Goal: Task Accomplishment & Management: Use online tool/utility

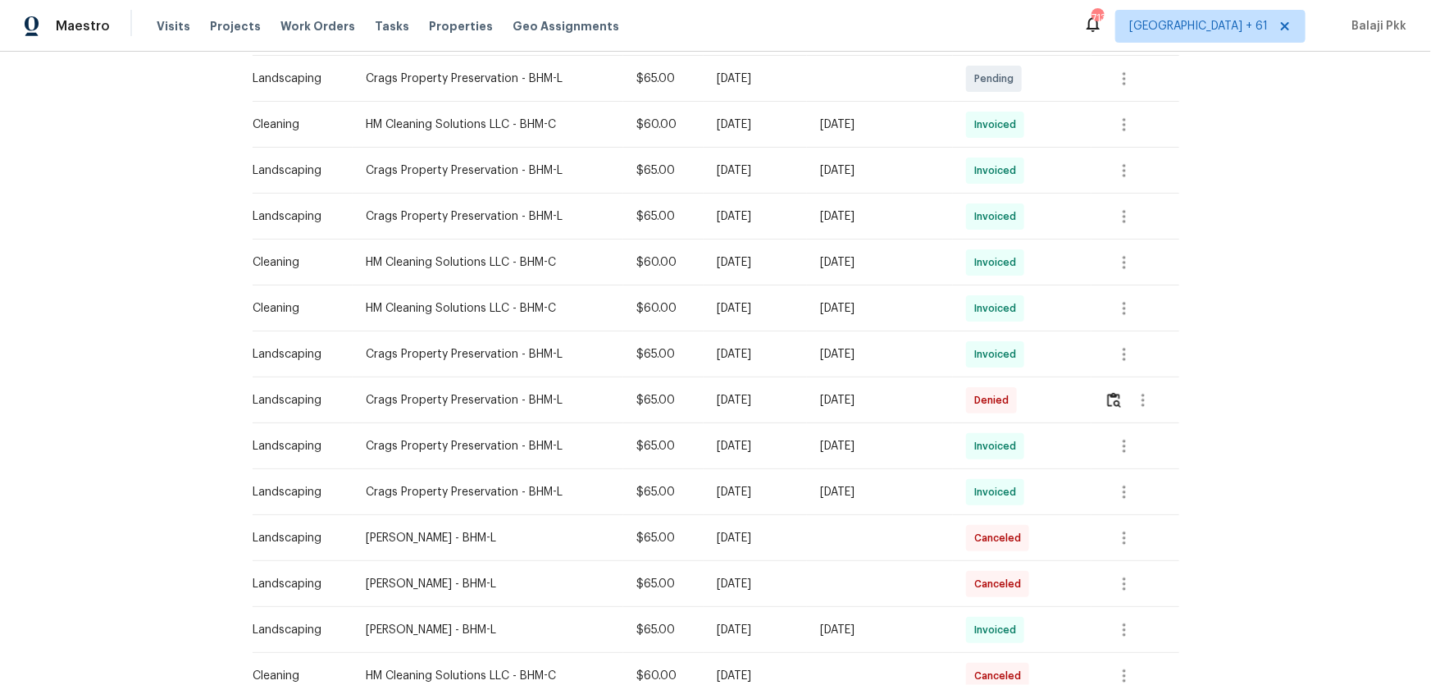
scroll to position [148, 0]
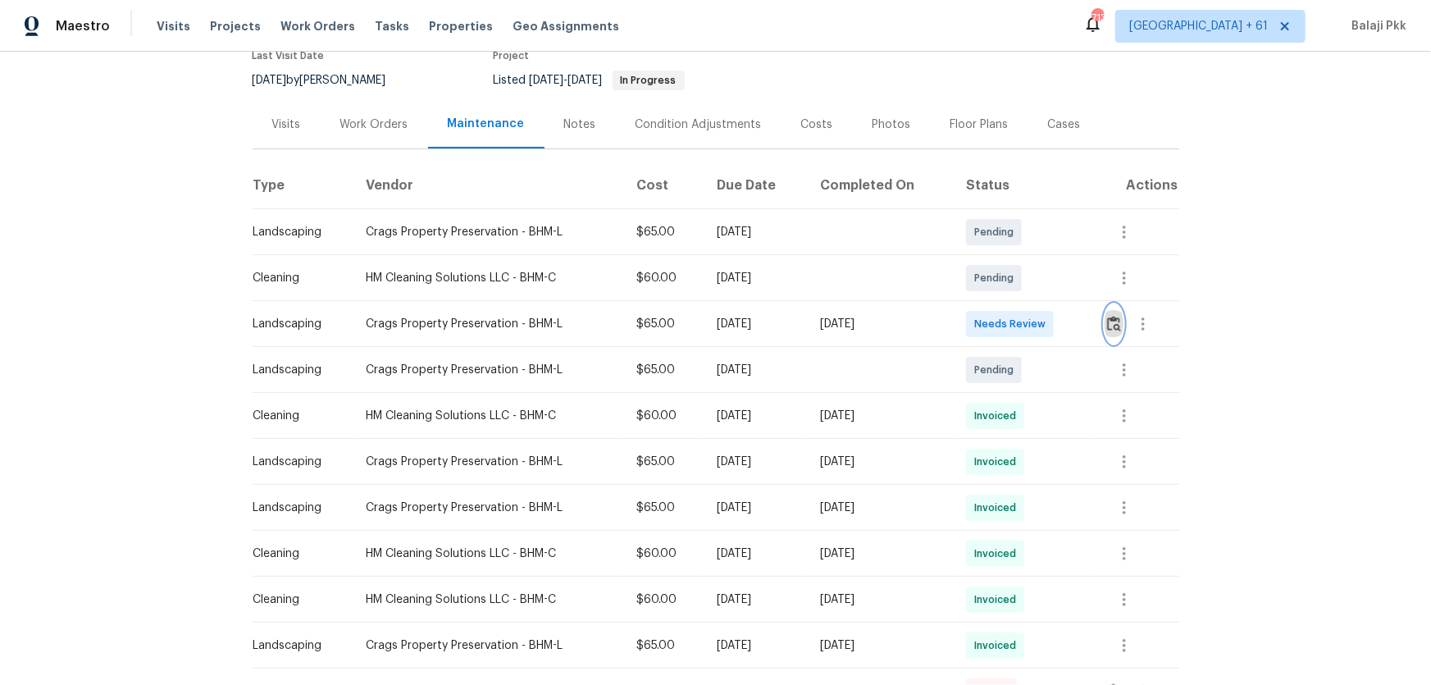
click at [1018, 318] on img "button" at bounding box center [1114, 324] width 14 height 16
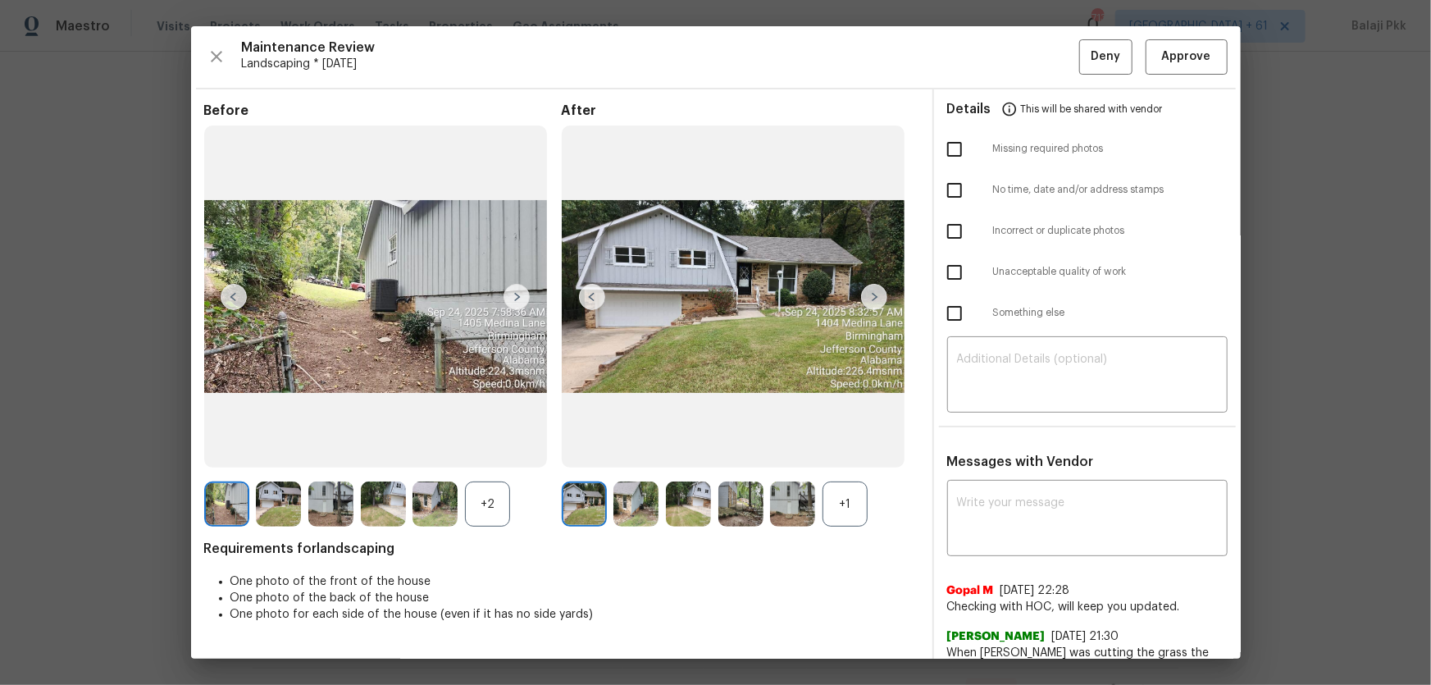
click at [861, 452] on div "+1" at bounding box center [845, 504] width 45 height 45
drag, startPoint x: 498, startPoint y: 516, endPoint x: 420, endPoint y: 330, distance: 201.9
click at [496, 452] on div "+2" at bounding box center [487, 504] width 45 height 45
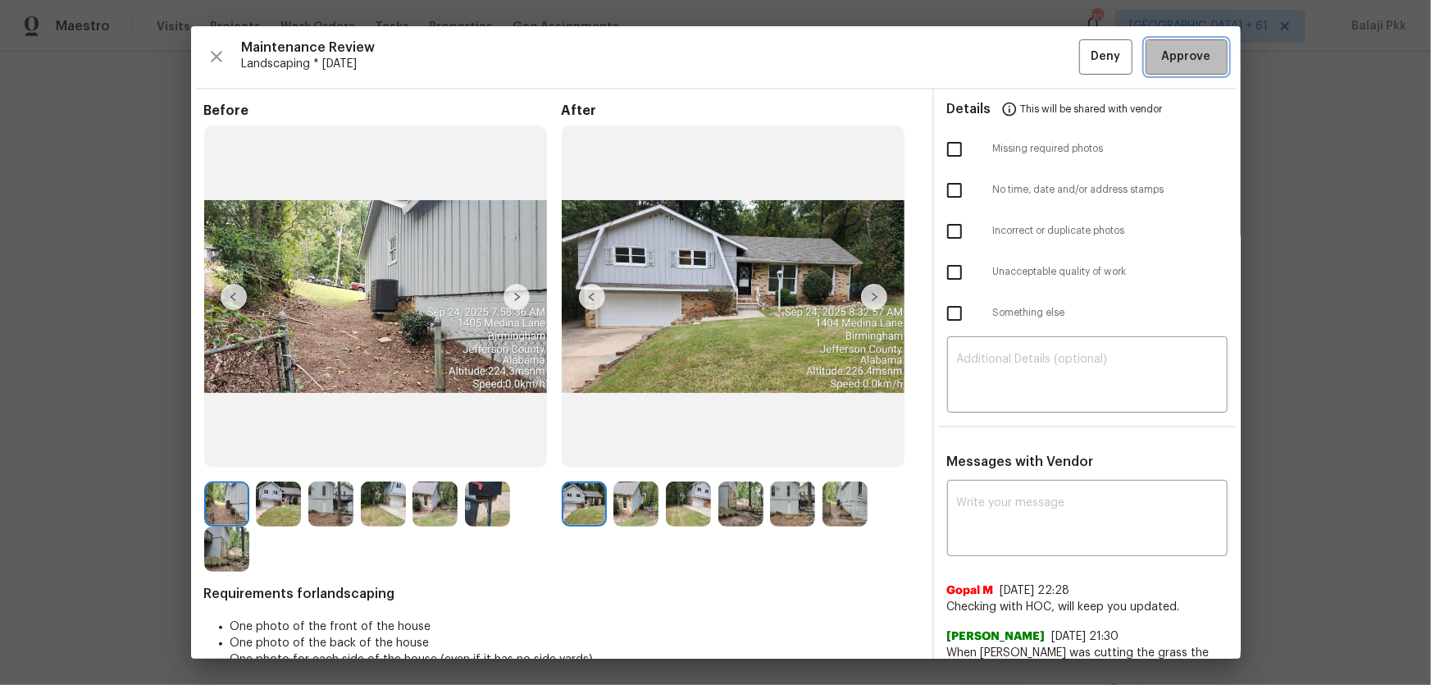
click at [1018, 56] on span "Approve" at bounding box center [1186, 57] width 49 height 21
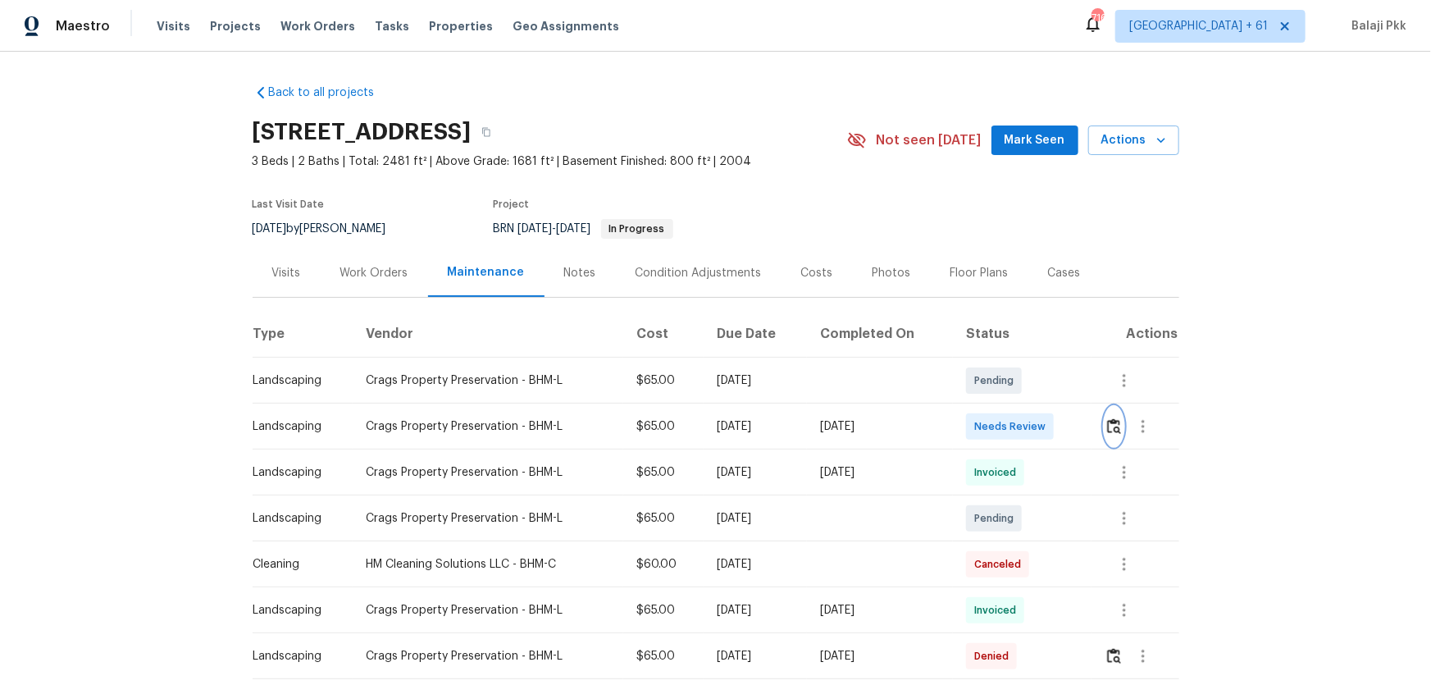
click at [1018, 418] on button "button" at bounding box center [1114, 426] width 19 height 39
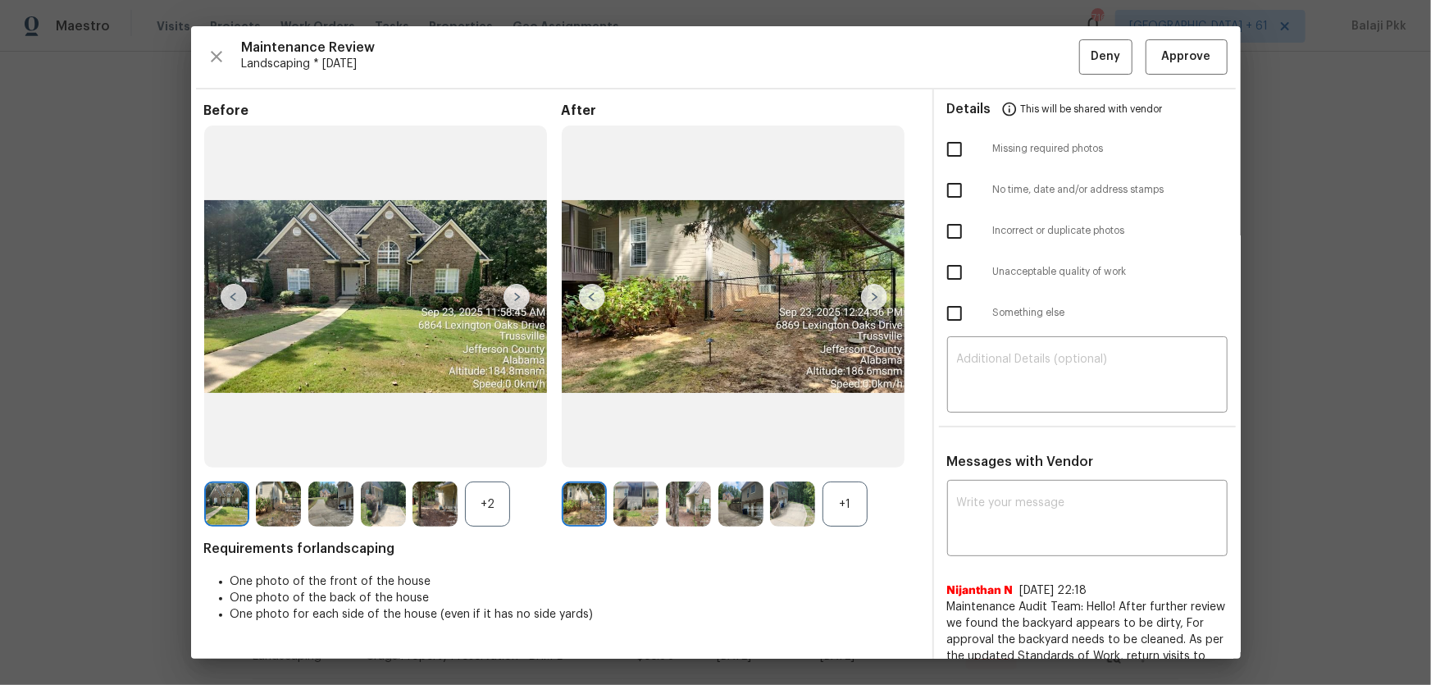
click at [853, 452] on div "+1" at bounding box center [845, 504] width 45 height 45
click at [483, 452] on div "+2" at bounding box center [487, 504] width 45 height 45
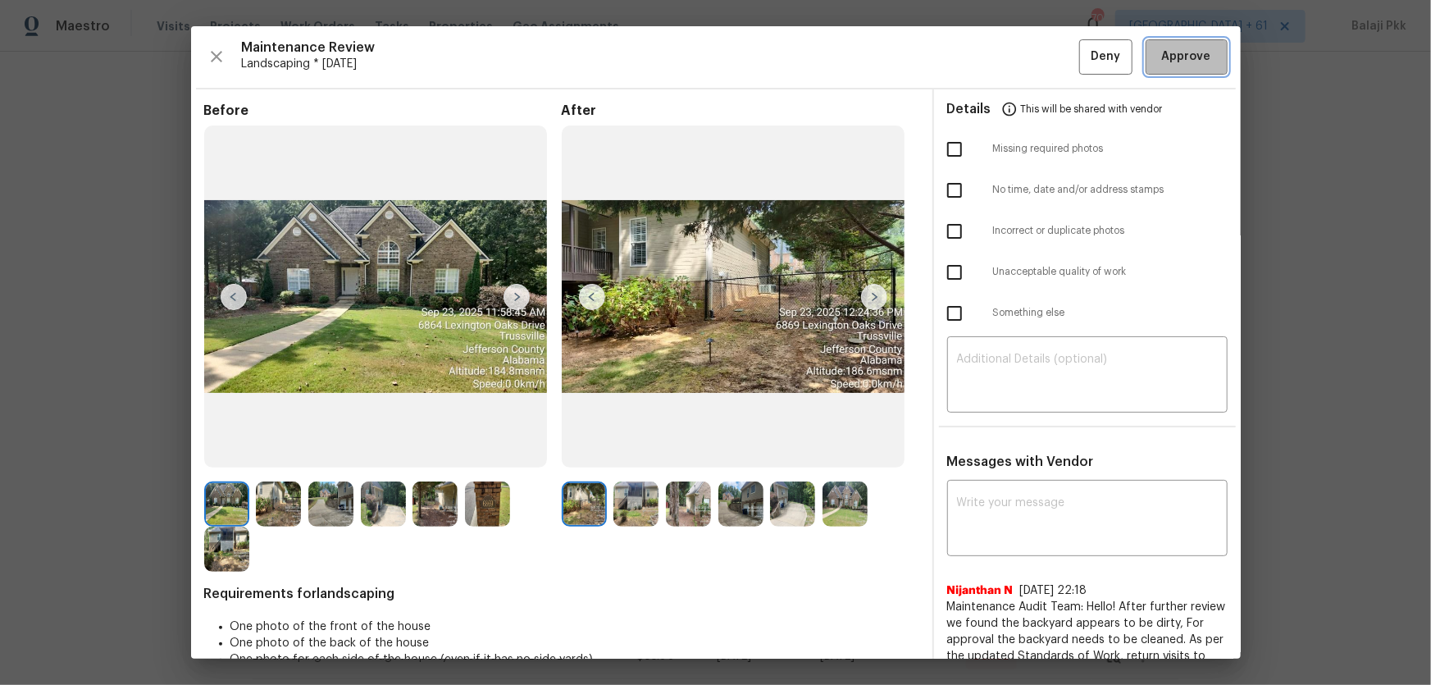
click at [1018, 63] on button "Approve" at bounding box center [1187, 56] width 82 height 35
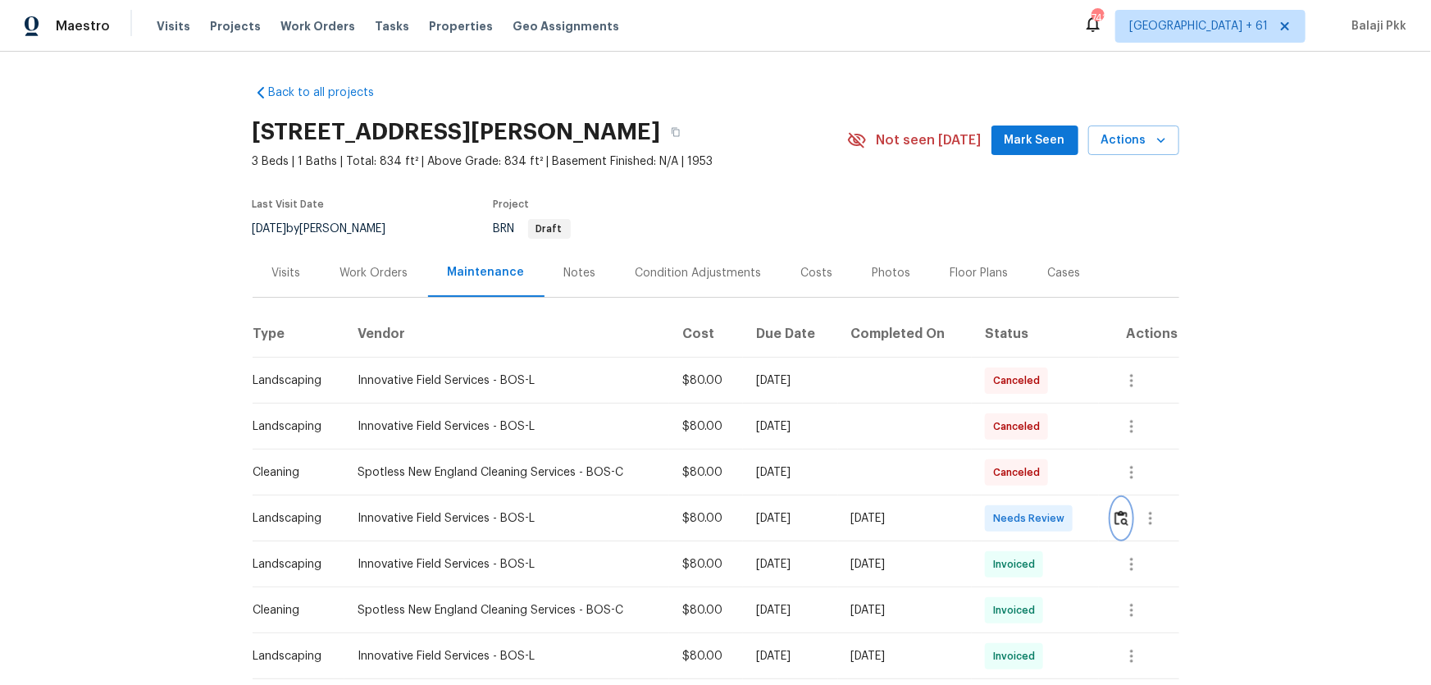
click at [1018, 452] on button "button" at bounding box center [1121, 518] width 19 height 39
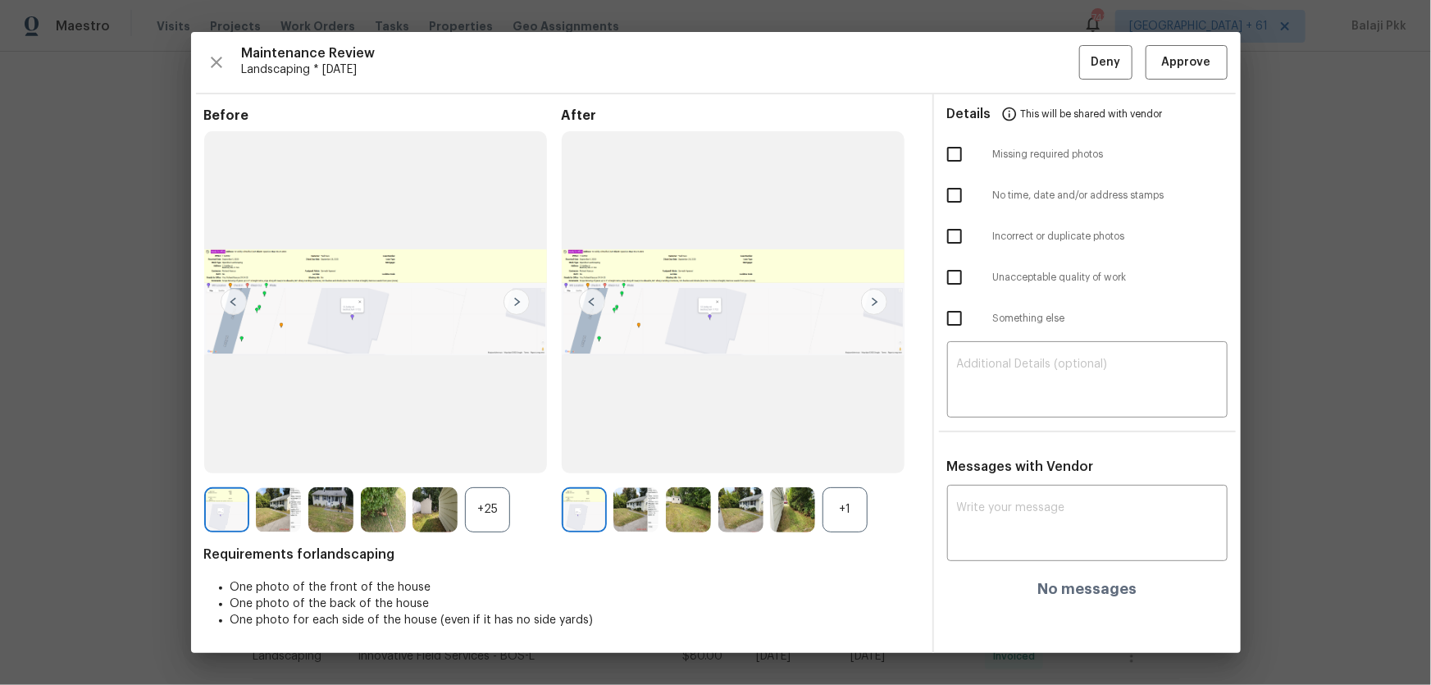
drag, startPoint x: 856, startPoint y: 517, endPoint x: 770, endPoint y: 496, distance: 88.5
click at [855, 452] on div "+1" at bounding box center [845, 509] width 45 height 45
drag, startPoint x: 486, startPoint y: 533, endPoint x: 484, endPoint y: 525, distance: 8.6
click at [486, 452] on div "Before +25 After Requirements for landscaping One photo of the front of the hou…" at bounding box center [561, 380] width 715 height 546
click at [484, 452] on div "+25" at bounding box center [487, 509] width 45 height 45
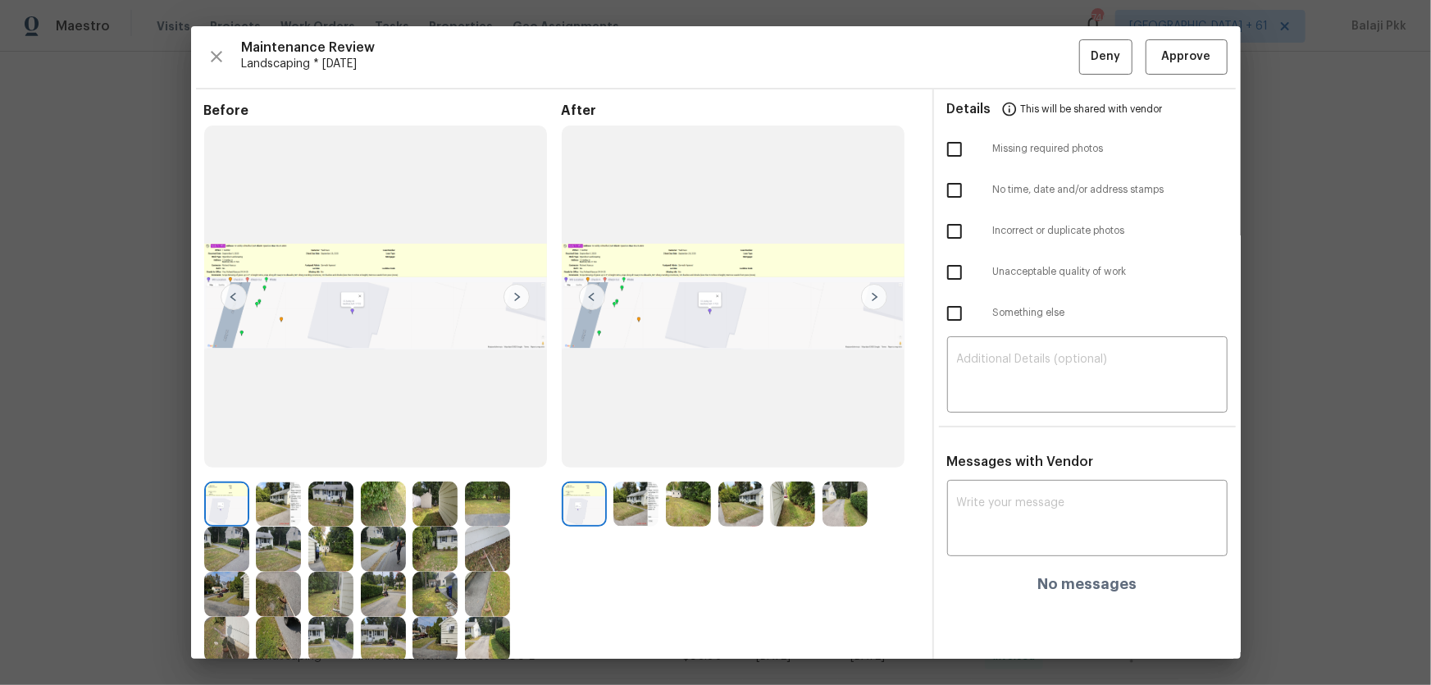
click at [878, 304] on img at bounding box center [874, 297] width 26 height 26
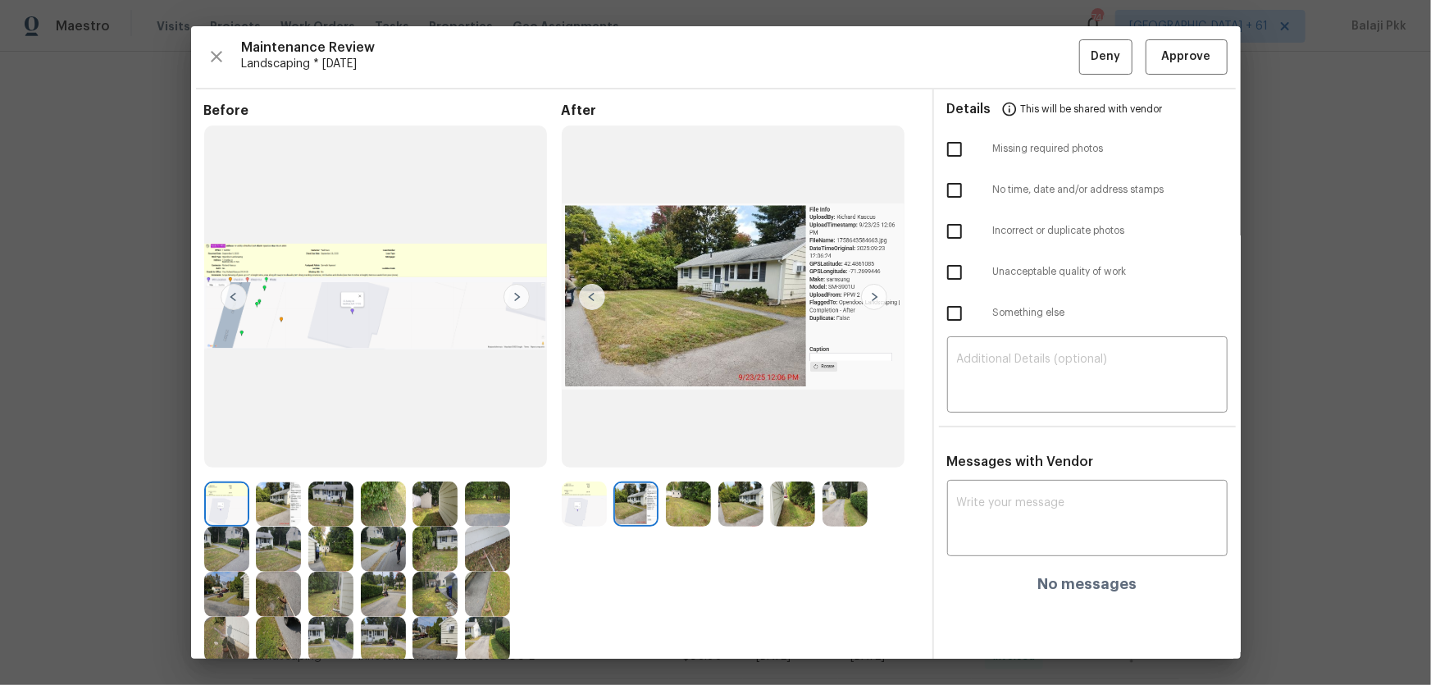
click at [878, 304] on img at bounding box center [874, 297] width 26 height 26
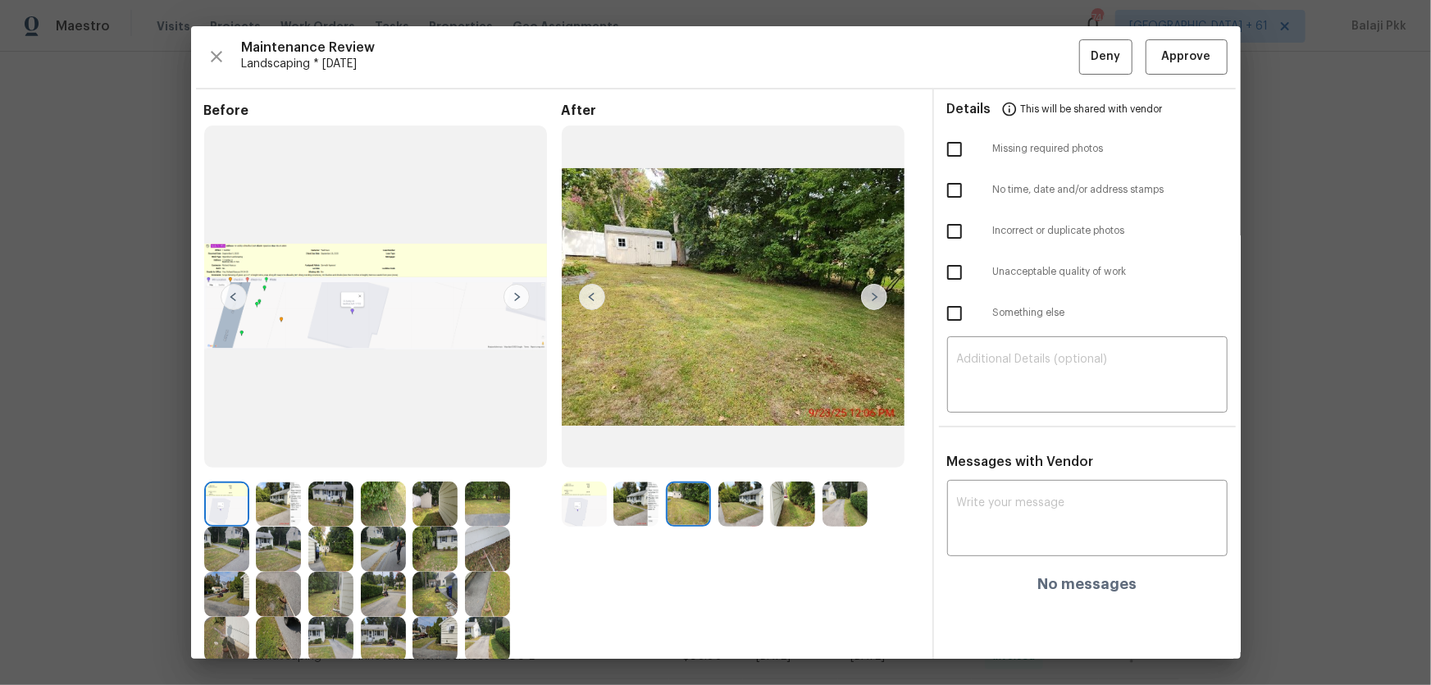
click at [879, 305] on img at bounding box center [874, 297] width 26 height 26
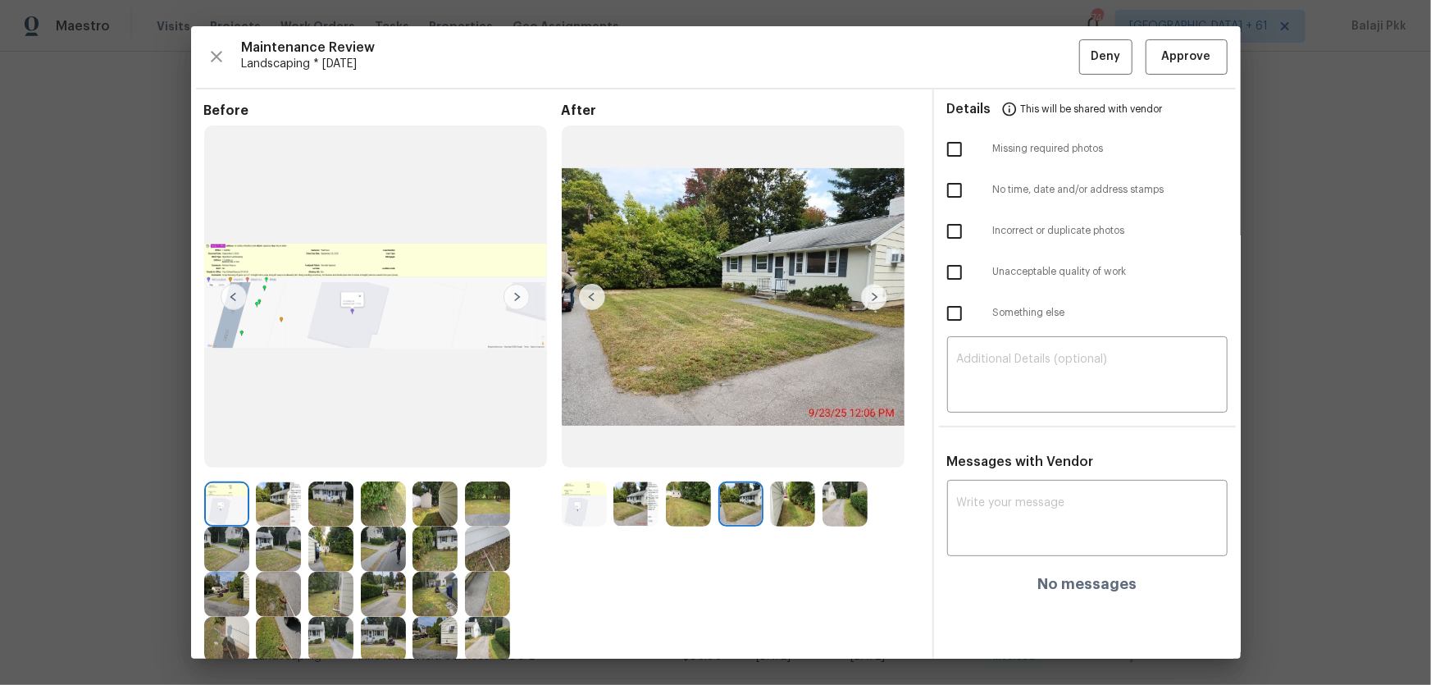
click at [879, 305] on img at bounding box center [874, 297] width 26 height 26
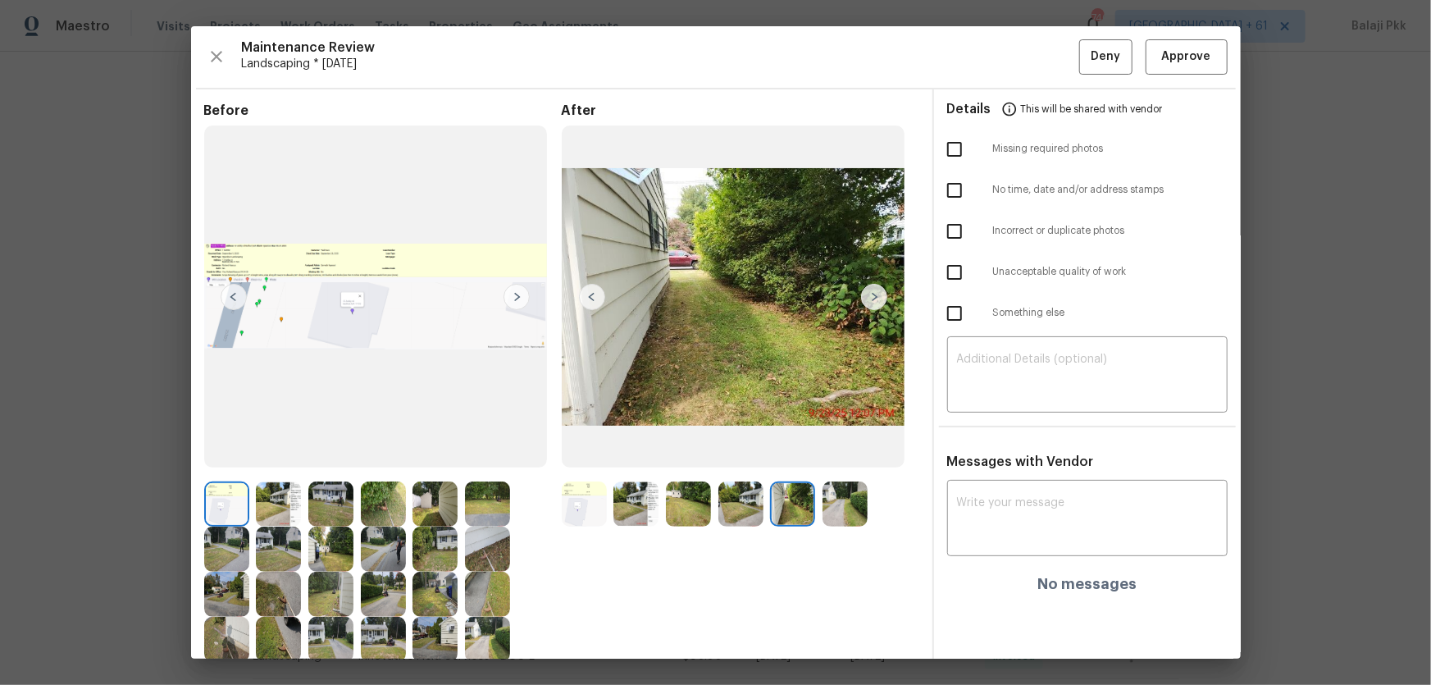
click at [879, 305] on img at bounding box center [874, 297] width 26 height 26
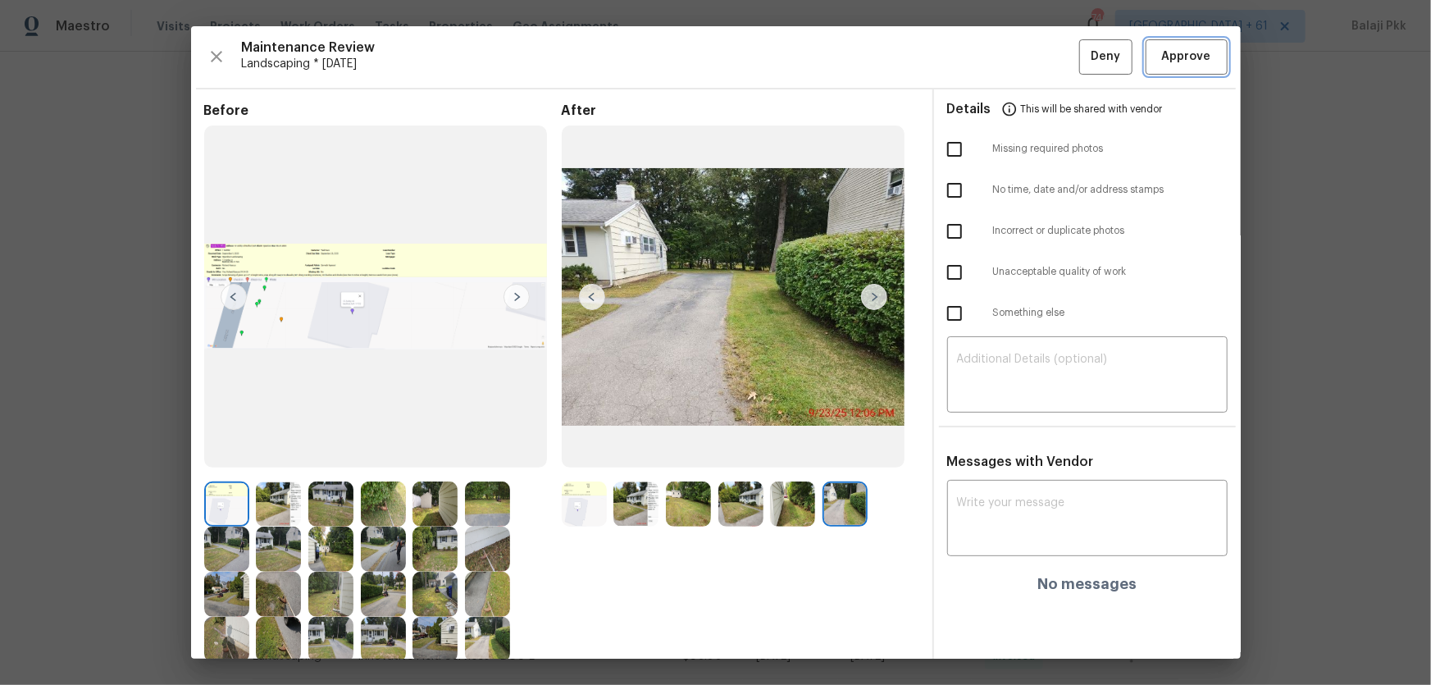
click at [1018, 58] on button "Approve" at bounding box center [1187, 56] width 82 height 35
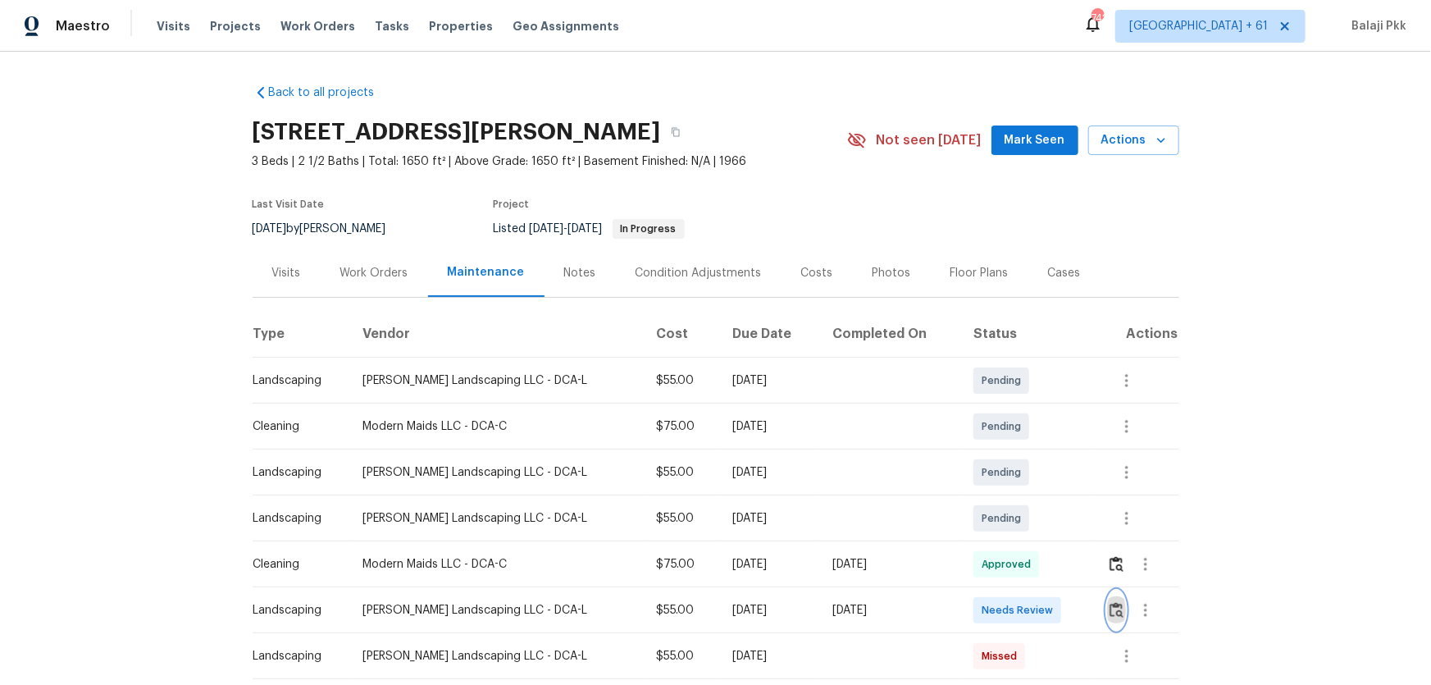
click at [1018, 452] on img "button" at bounding box center [1117, 610] width 14 height 16
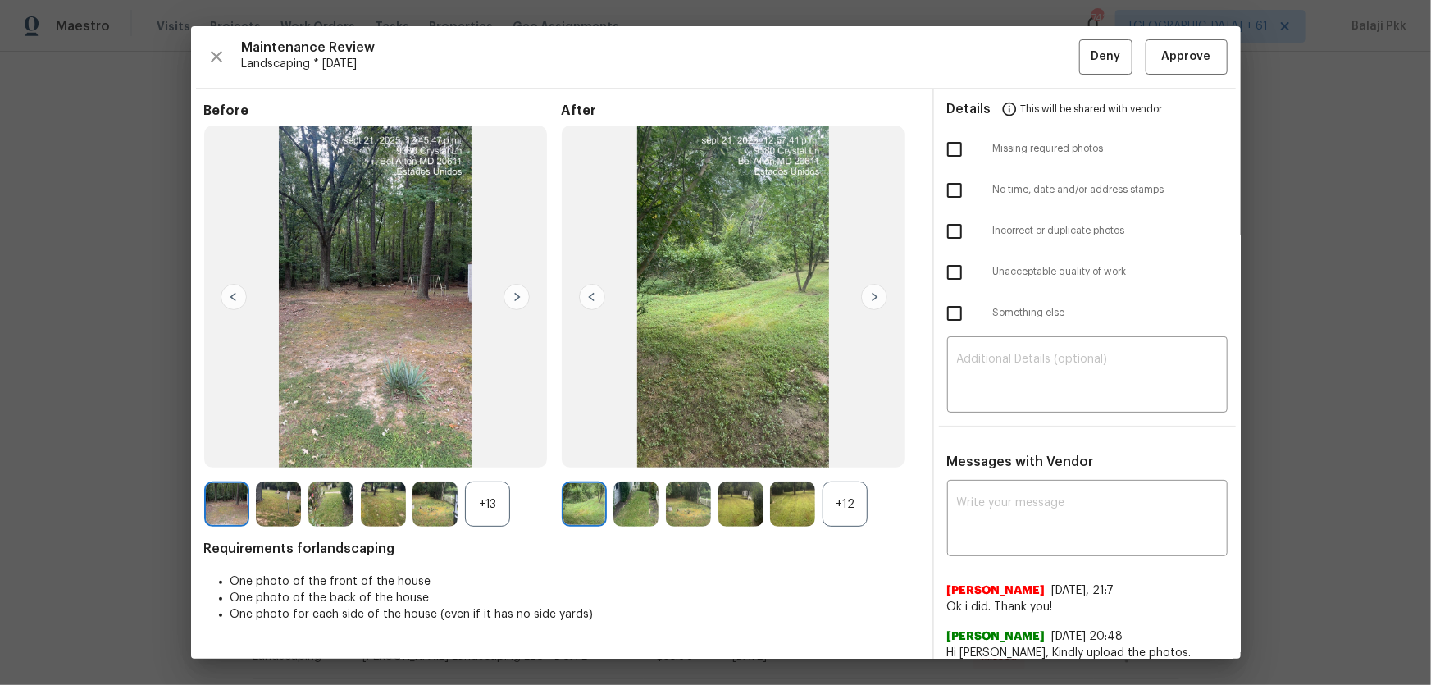
click at [837, 452] on div "+12" at bounding box center [845, 504] width 45 height 45
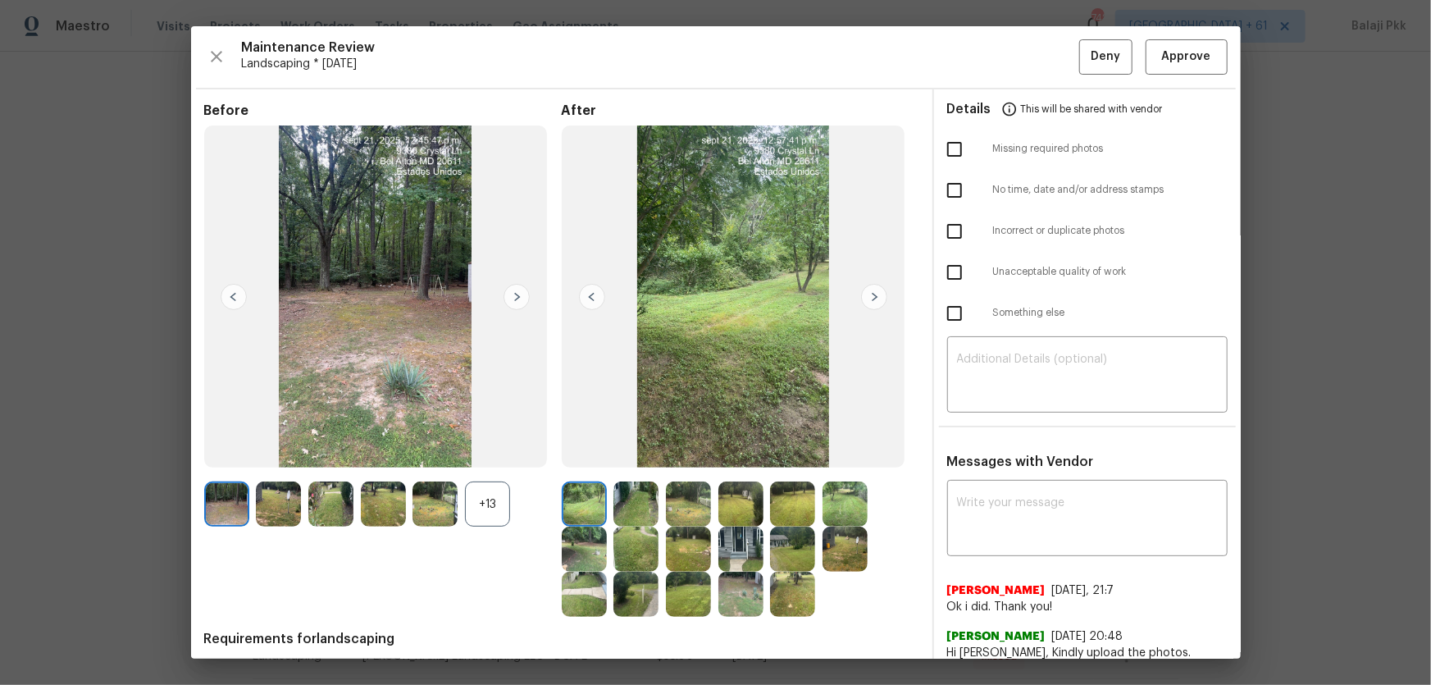
click at [477, 452] on div "+13" at bounding box center [487, 504] width 45 height 45
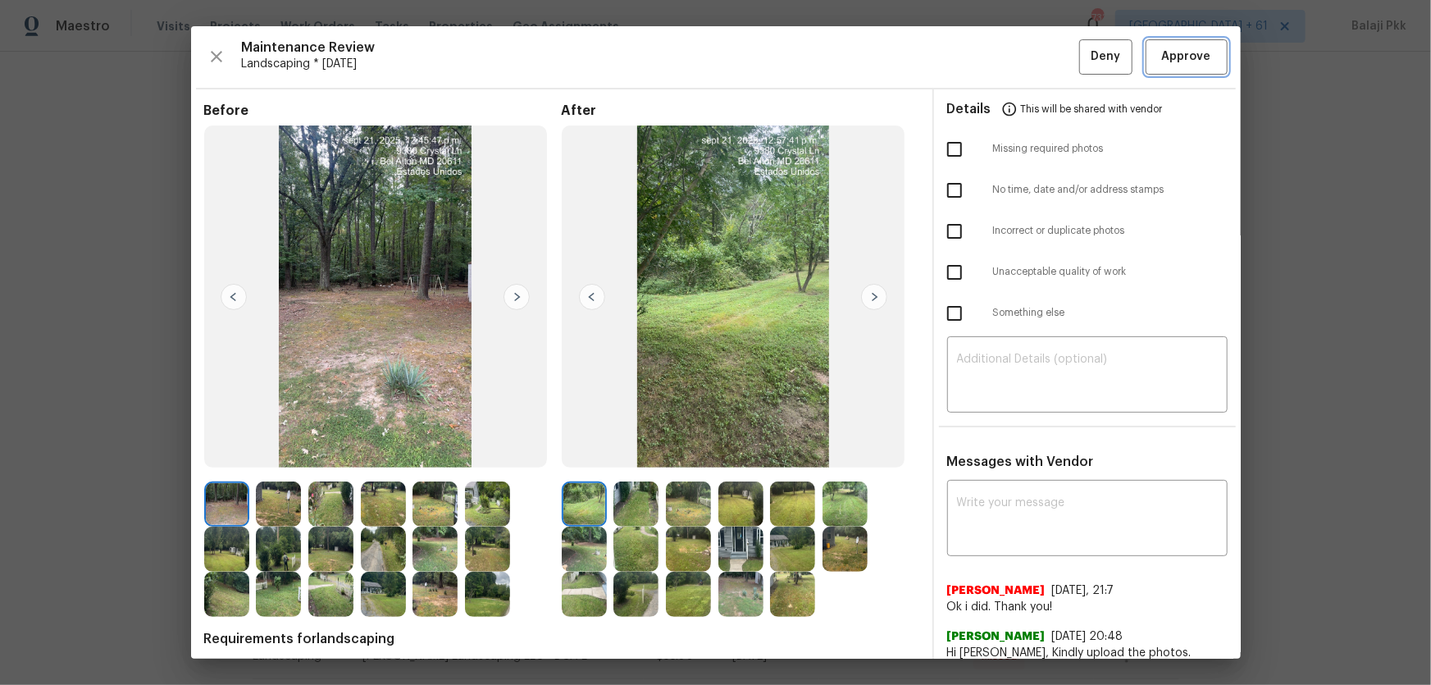
drag, startPoint x: 1162, startPoint y: 49, endPoint x: 1128, endPoint y: 36, distance: 36.1
click at [1018, 49] on span "Approve" at bounding box center [1186, 57] width 49 height 21
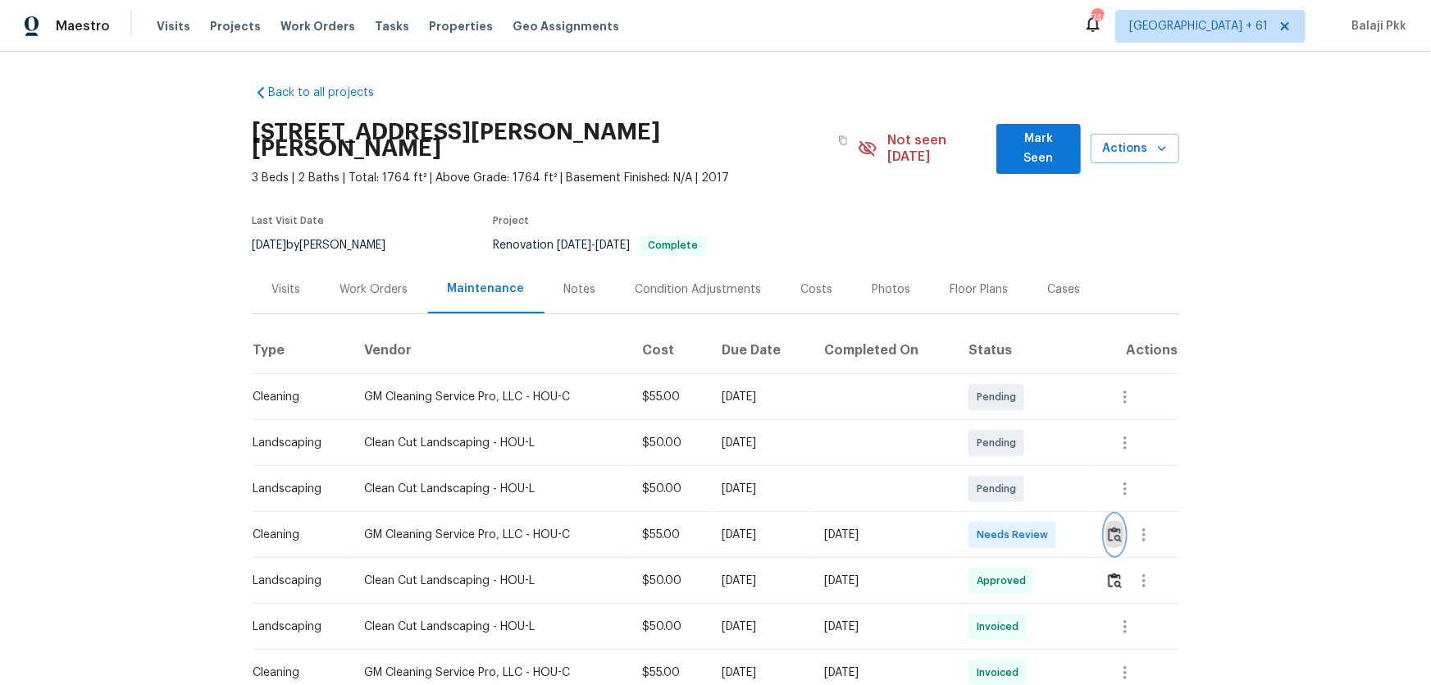
click at [1018, 452] on img "button" at bounding box center [1115, 535] width 14 height 16
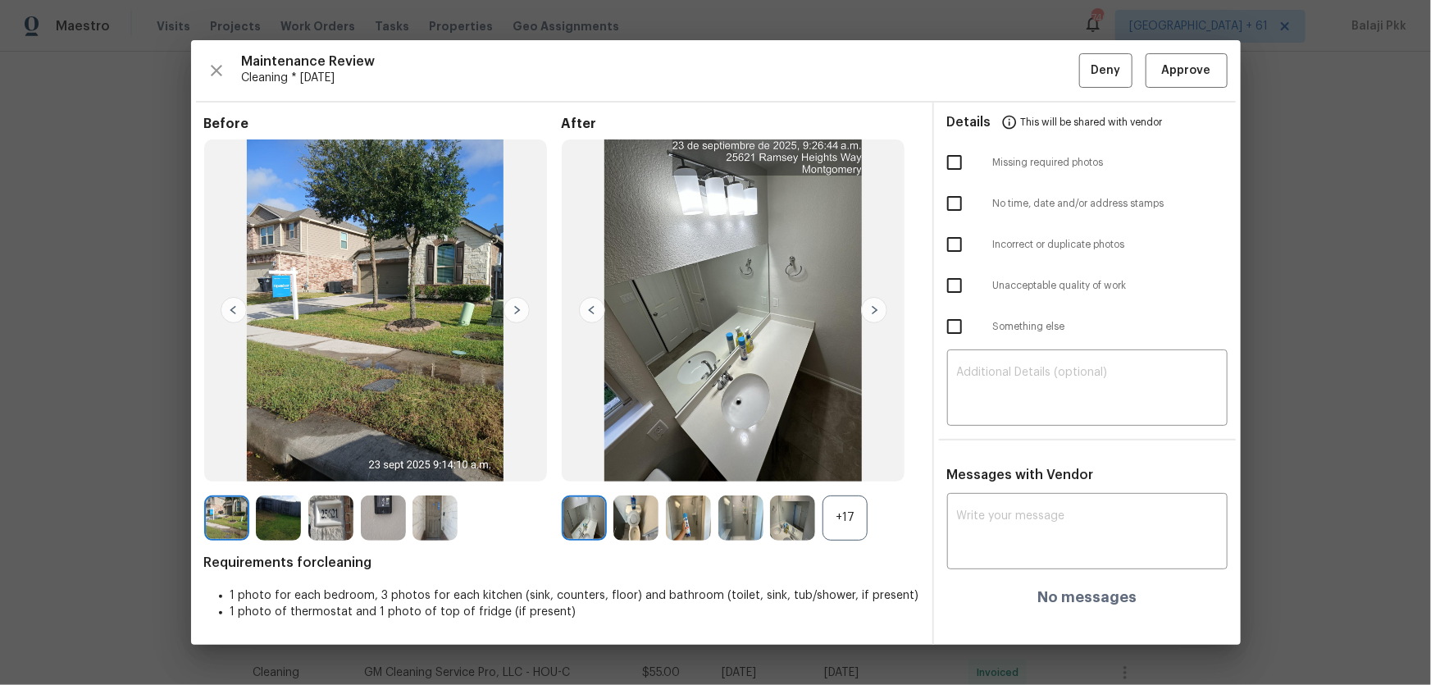
drag, startPoint x: 863, startPoint y: 513, endPoint x: 682, endPoint y: 169, distance: 388.6
click at [861, 452] on div "+17" at bounding box center [845, 517] width 45 height 45
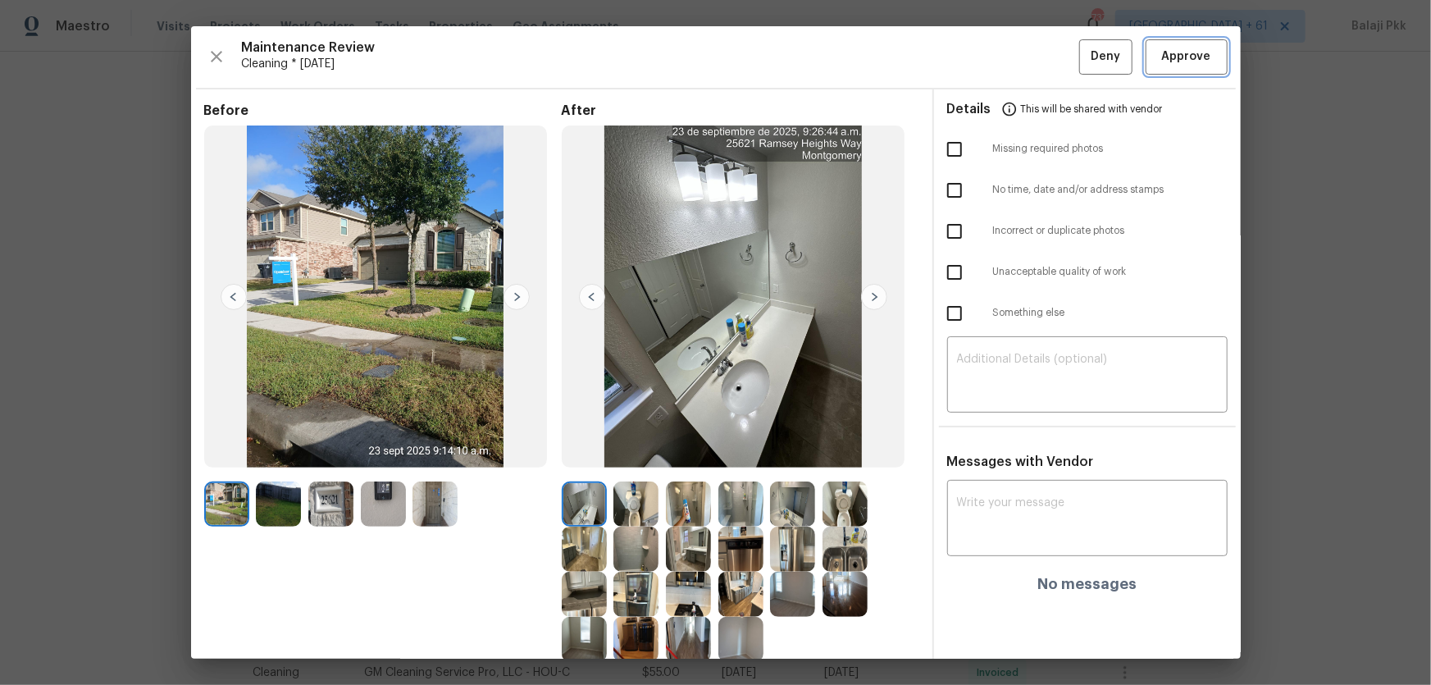
click at [1018, 53] on span "Approve" at bounding box center [1186, 57] width 49 height 21
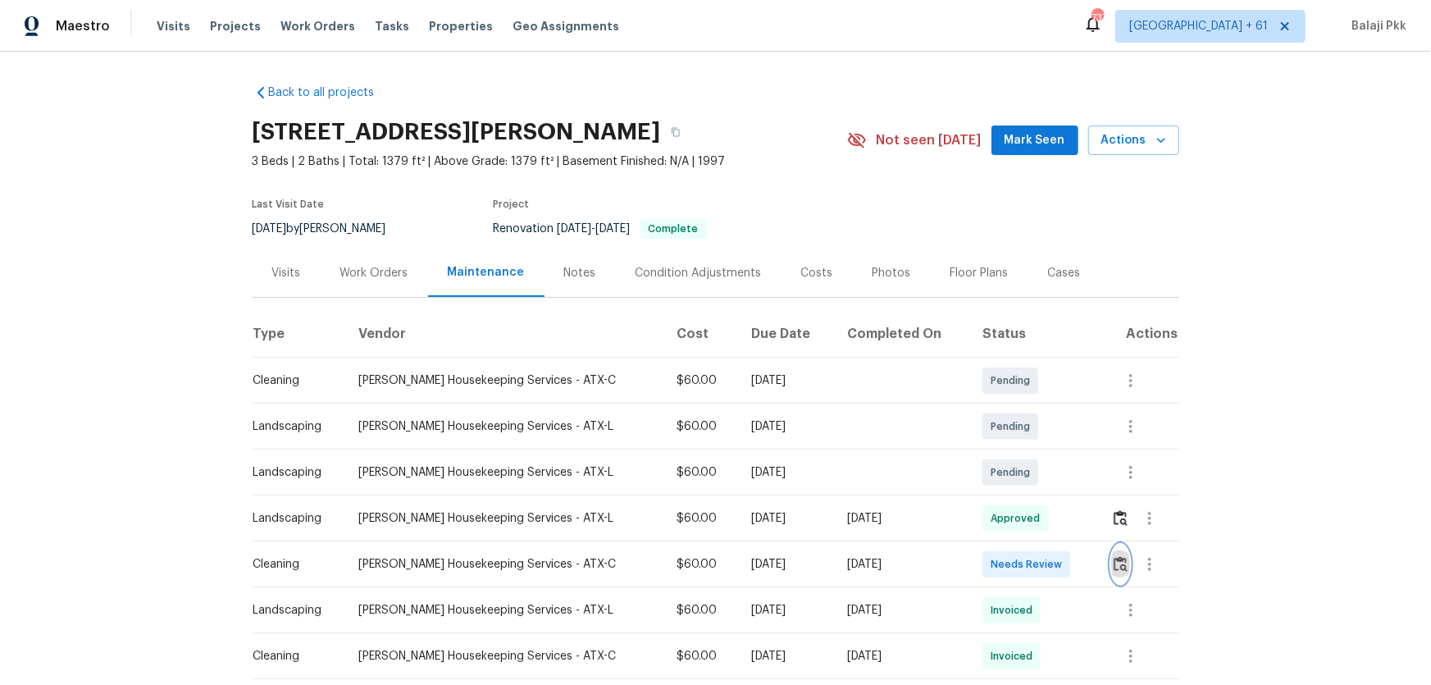
click at [1018, 452] on button "button" at bounding box center [1121, 564] width 19 height 39
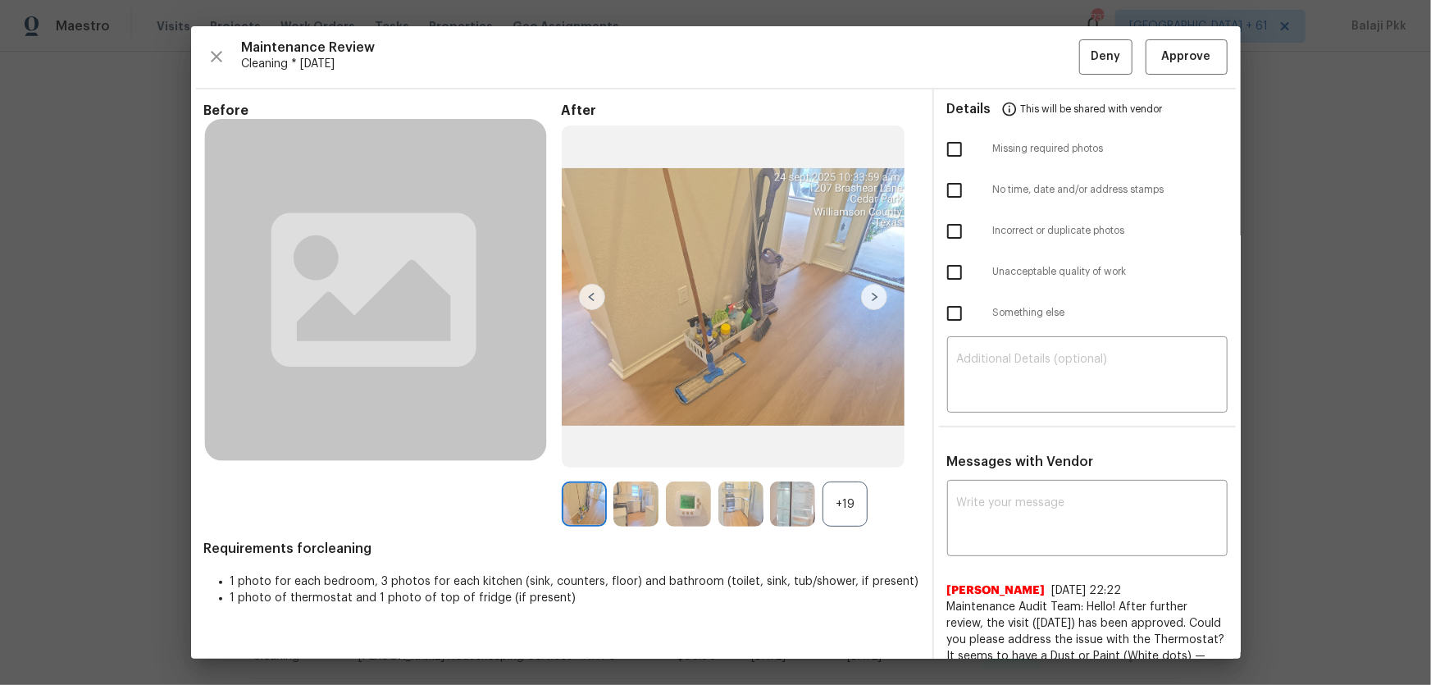
click at [856, 452] on div "+19" at bounding box center [845, 504] width 45 height 45
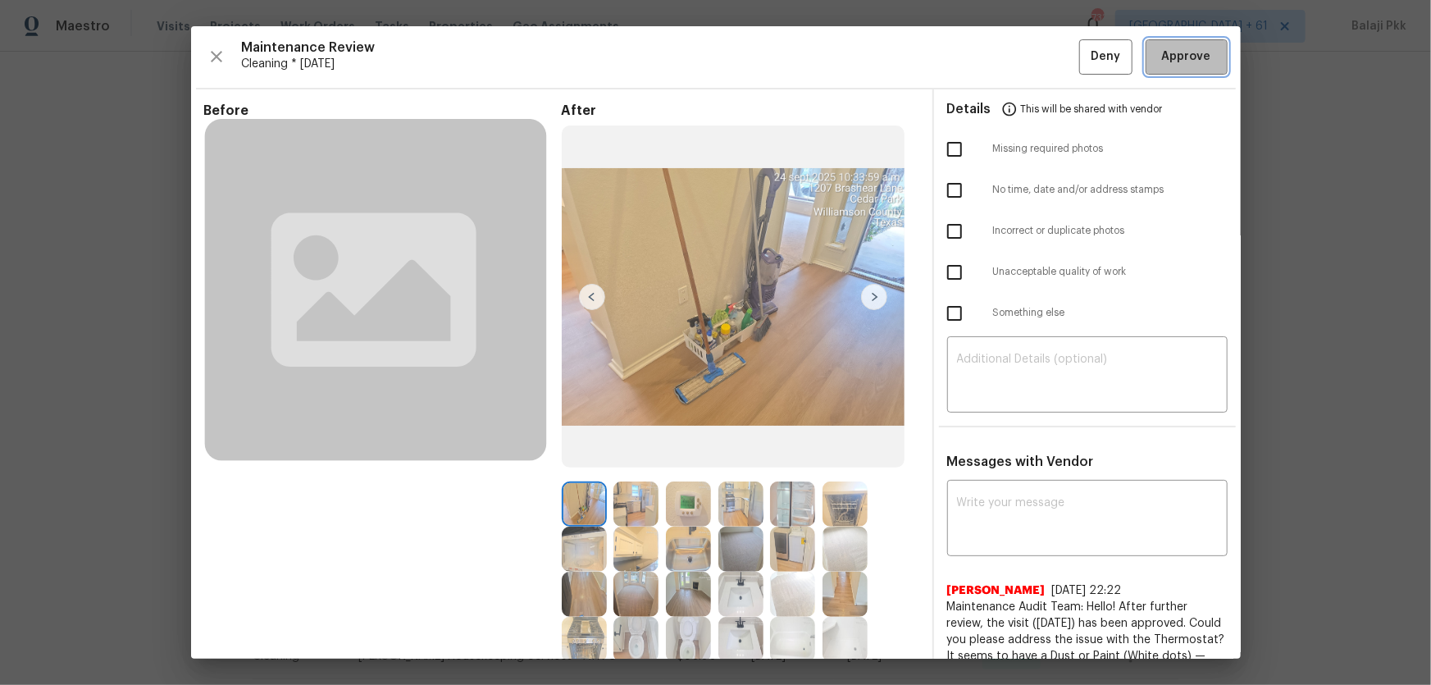
click at [1018, 49] on span "Approve" at bounding box center [1186, 57] width 49 height 21
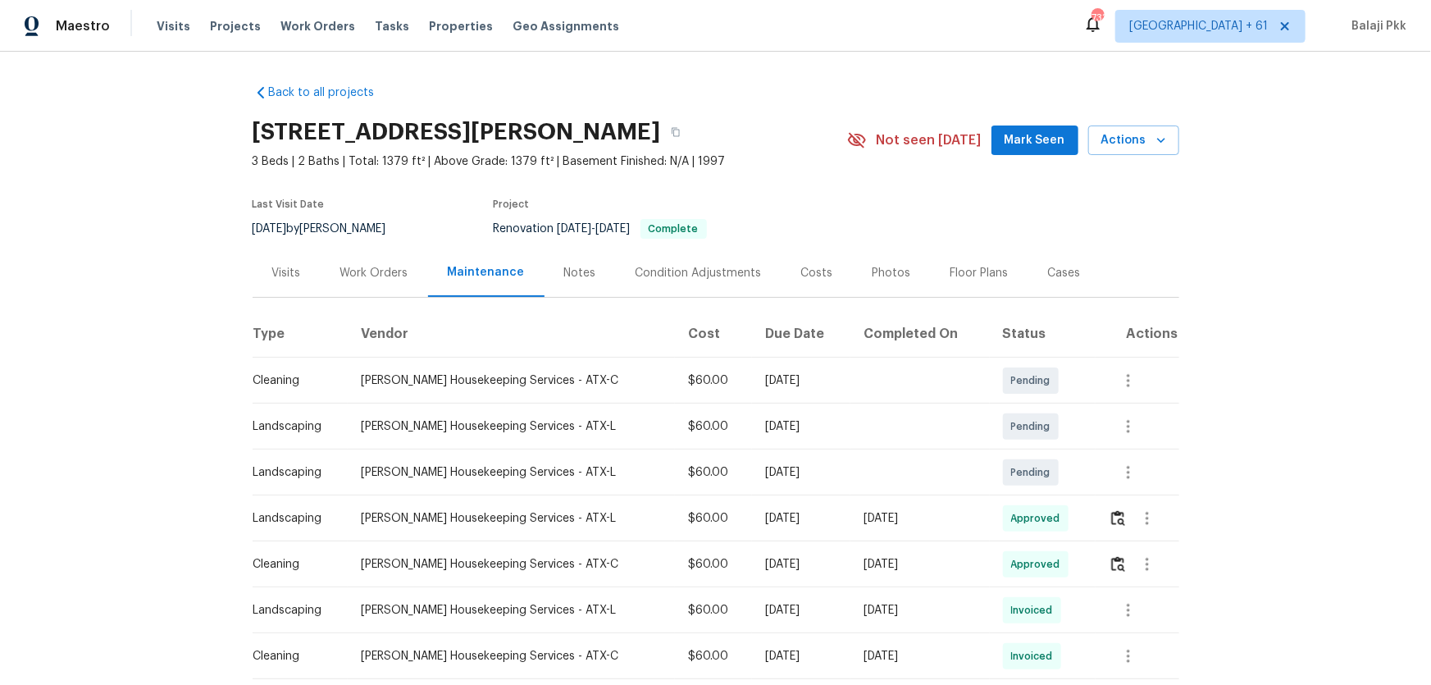
click at [755, 128] on div "1207 Brashear Ln, Cedar Park, TX 78613" at bounding box center [550, 132] width 595 height 43
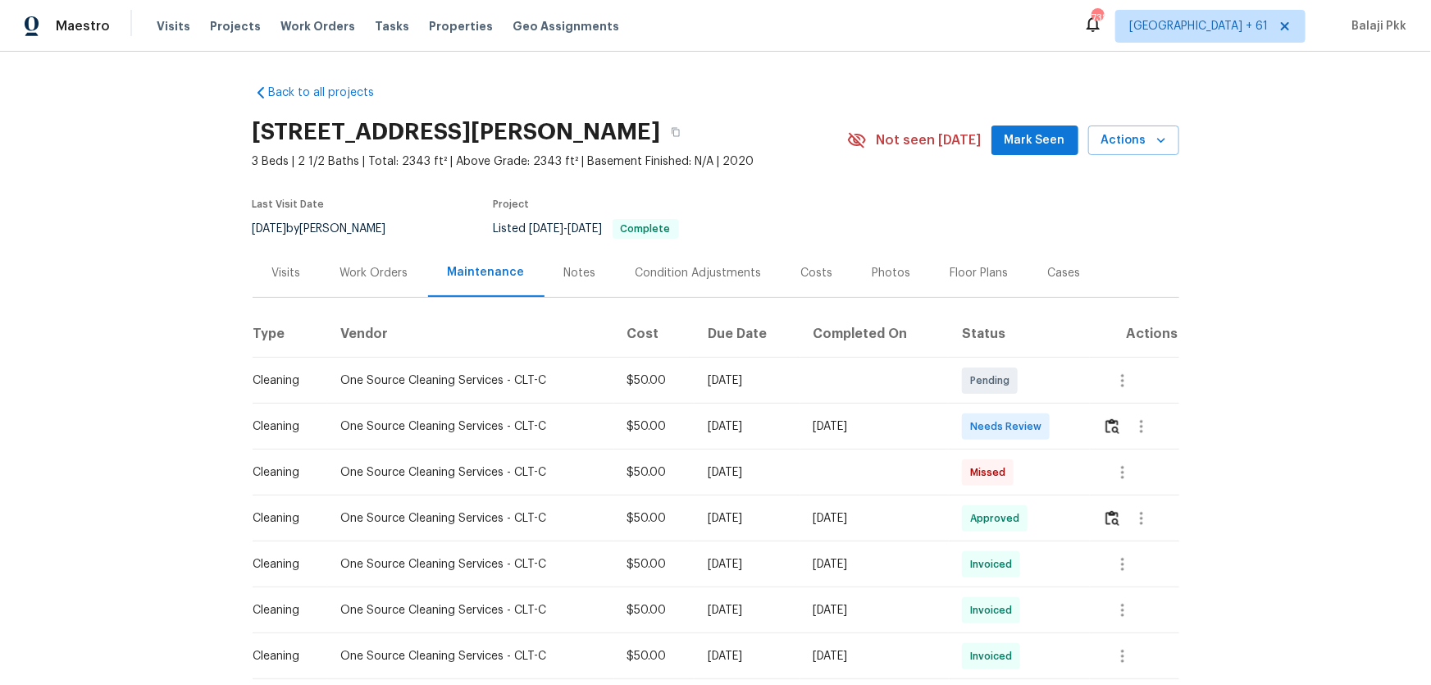
click at [1100, 420] on td at bounding box center [1134, 427] width 89 height 46
click at [1106, 427] on img "button" at bounding box center [1113, 426] width 14 height 16
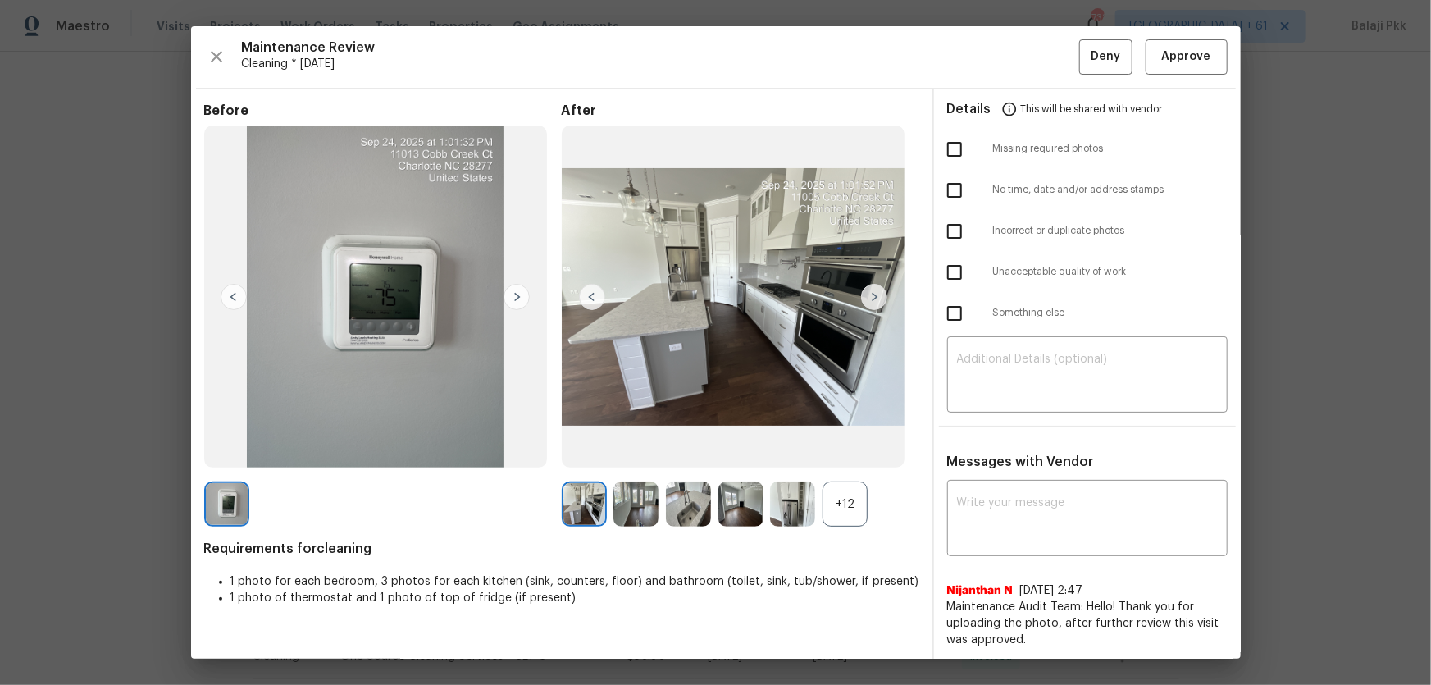
click at [836, 497] on div "+12" at bounding box center [845, 504] width 45 height 45
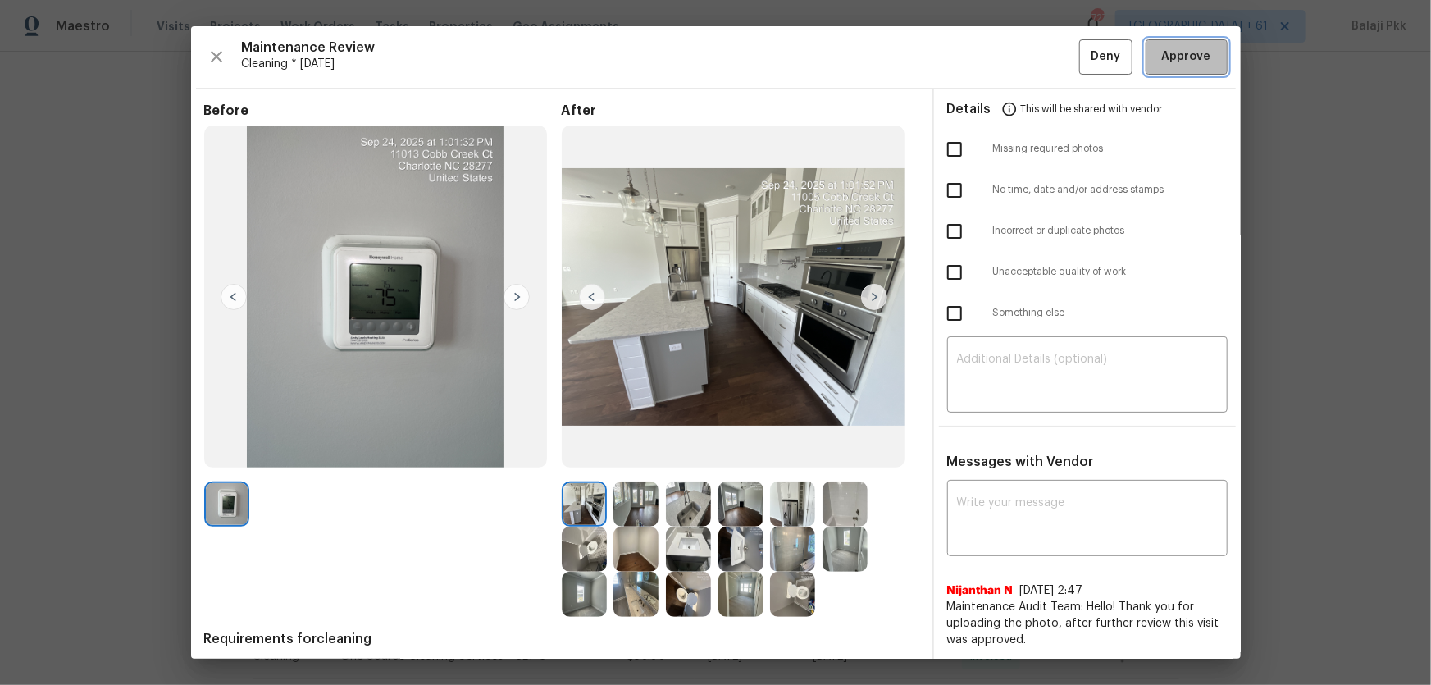
click at [1120, 57] on span "Approve" at bounding box center [1186, 57] width 49 height 21
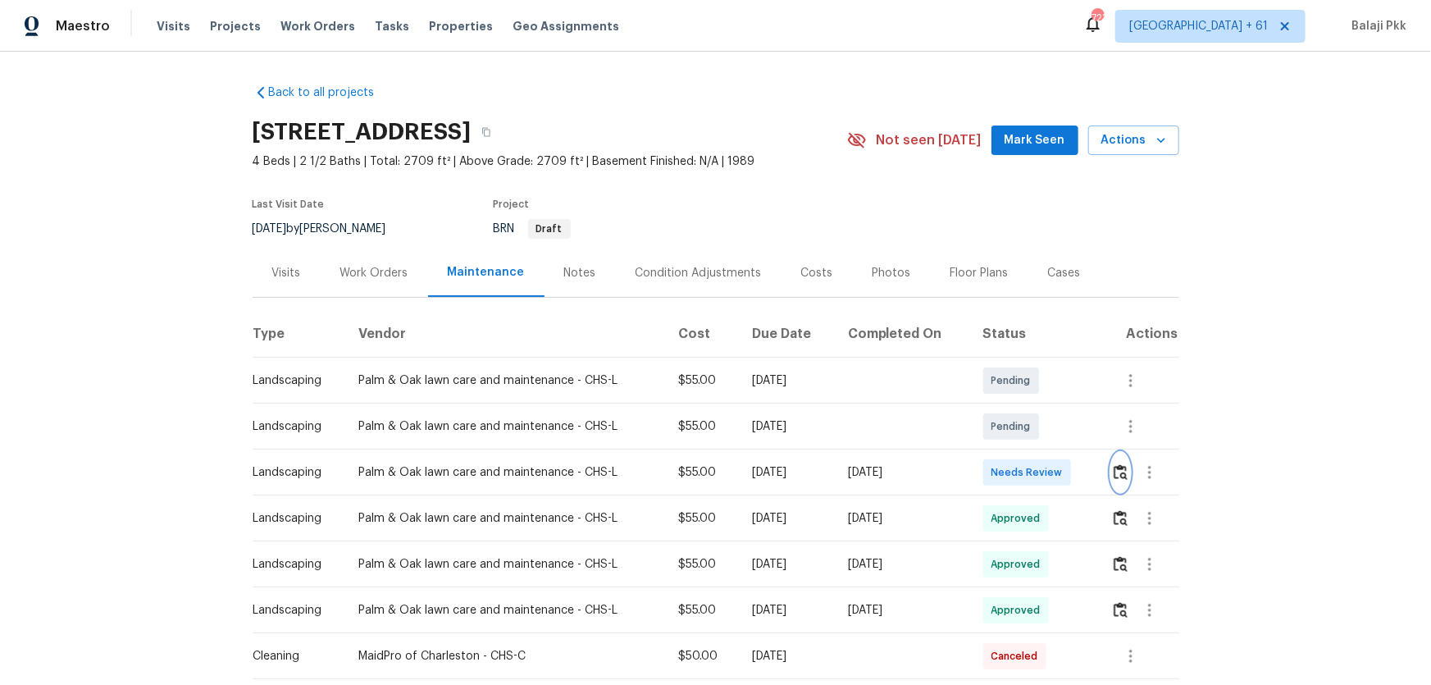
click at [1018, 452] on img "button" at bounding box center [1121, 472] width 14 height 16
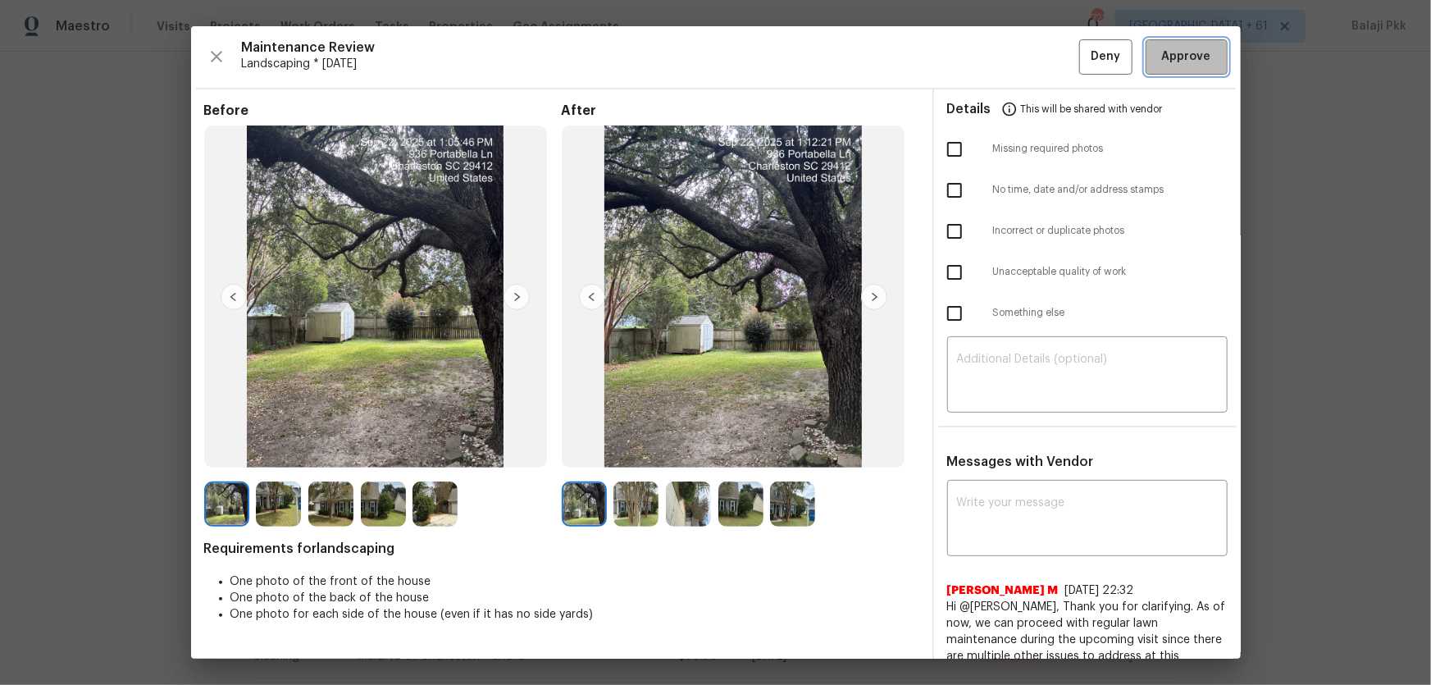
click at [1018, 58] on span "Approve" at bounding box center [1187, 57] width 56 height 21
click at [1018, 58] on div "Maintenance Review Landscaping * Mon, Sep 22 Deny Approve" at bounding box center [716, 56] width 1024 height 35
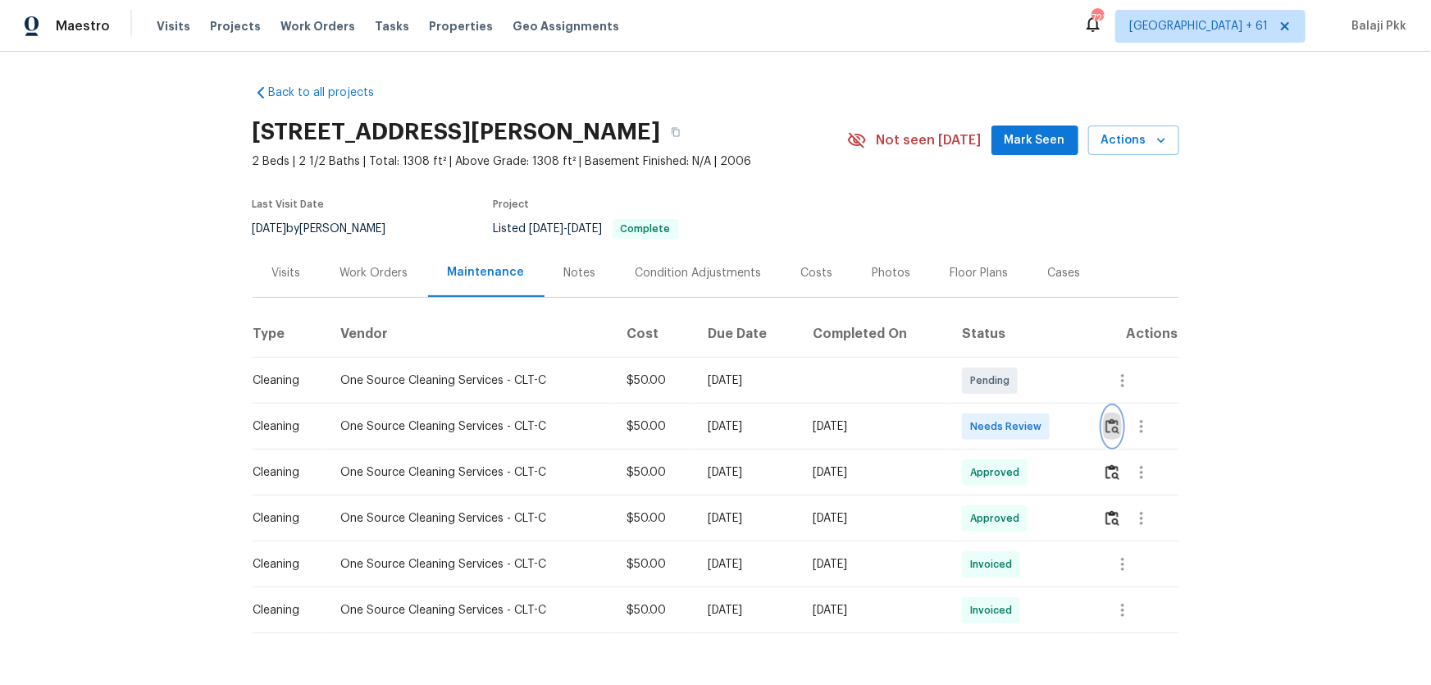
click at [1018, 423] on img "button" at bounding box center [1113, 426] width 14 height 16
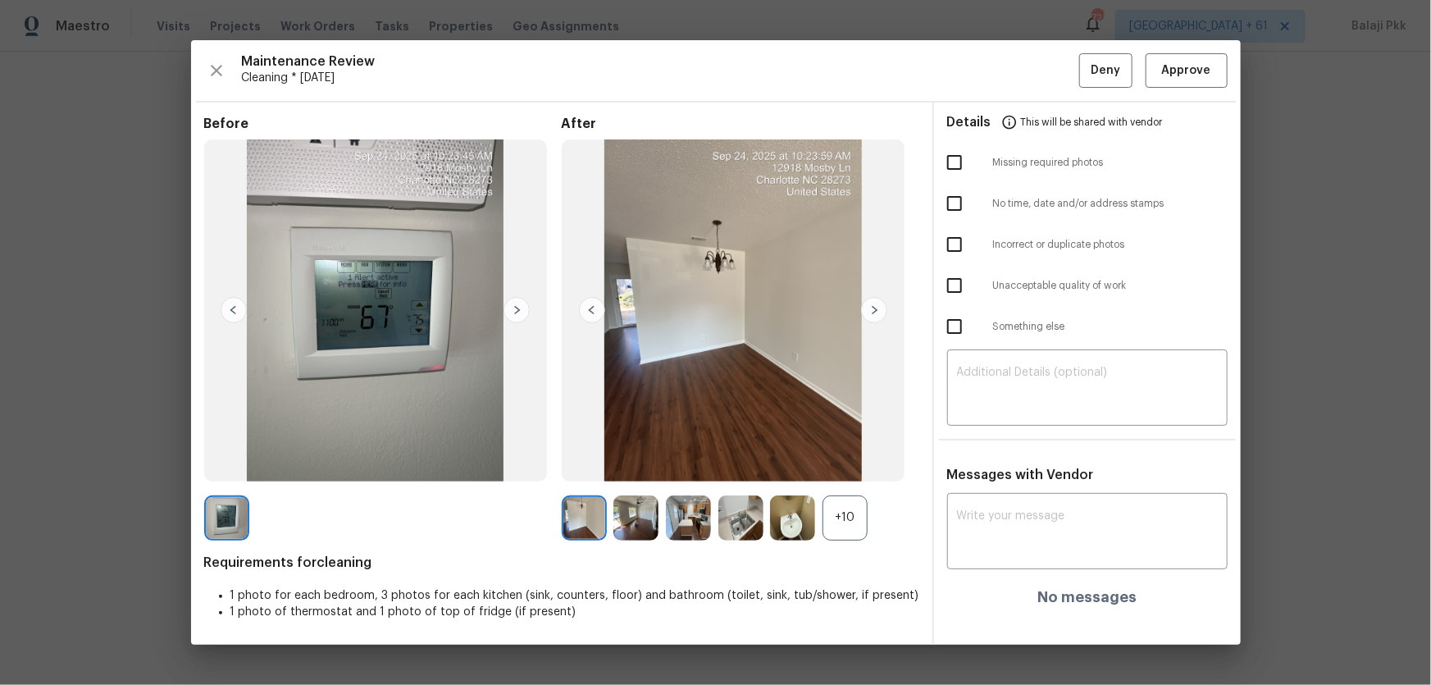
click at [852, 452] on div "+10" at bounding box center [845, 517] width 45 height 45
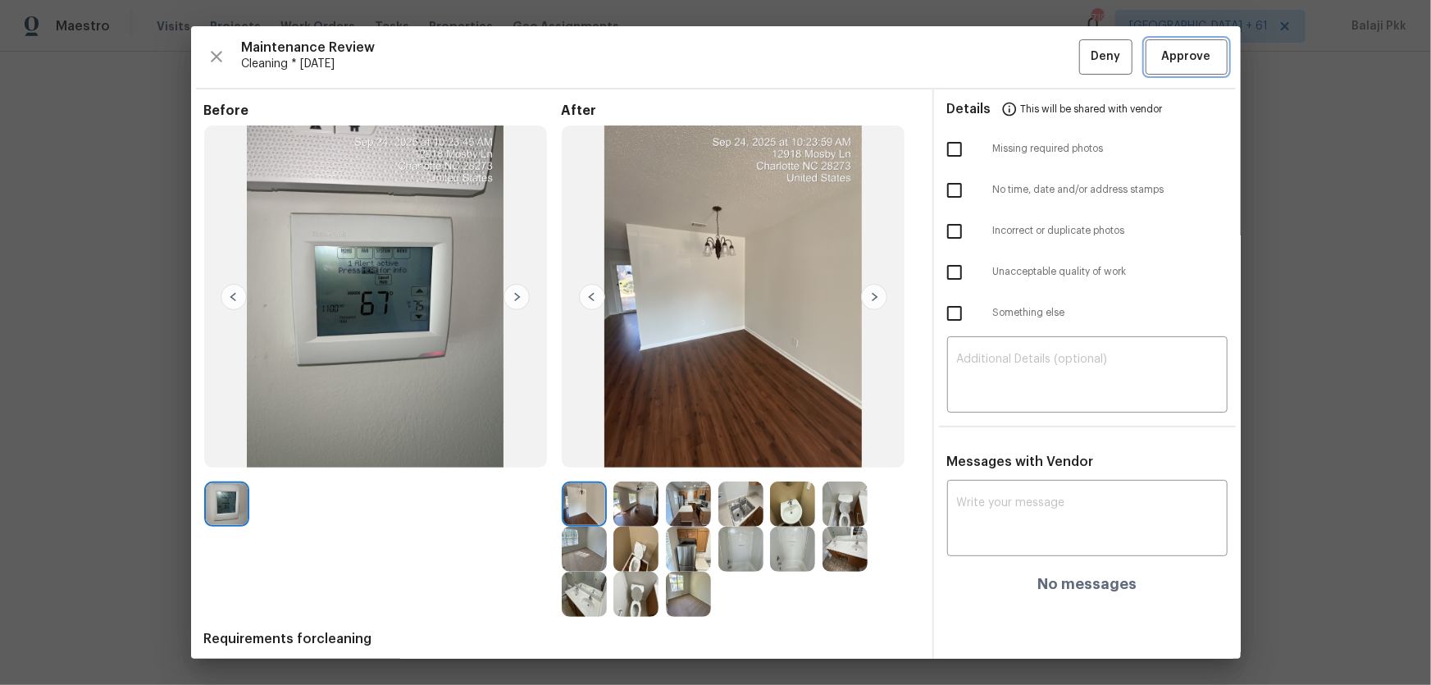
click at [1018, 51] on span "Approve" at bounding box center [1186, 57] width 49 height 21
